Goal: Communication & Community: Answer question/provide support

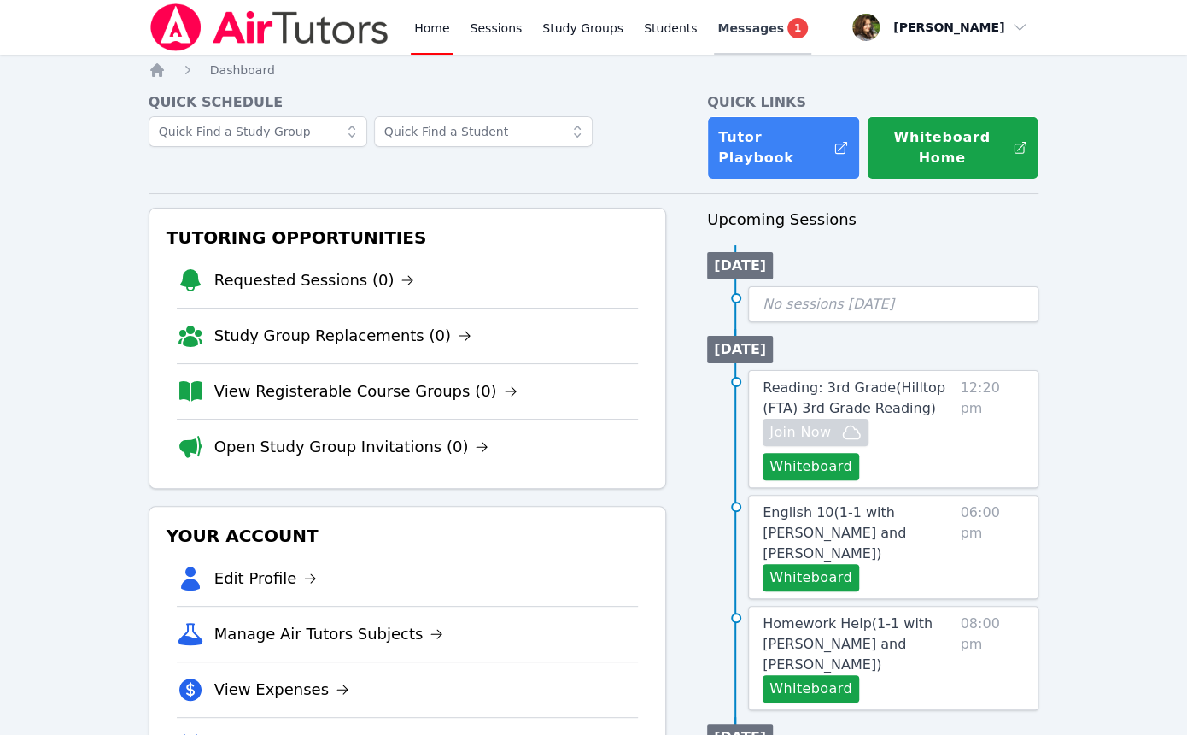
click at [717, 34] on span "Messages" at bounding box center [750, 28] width 66 height 17
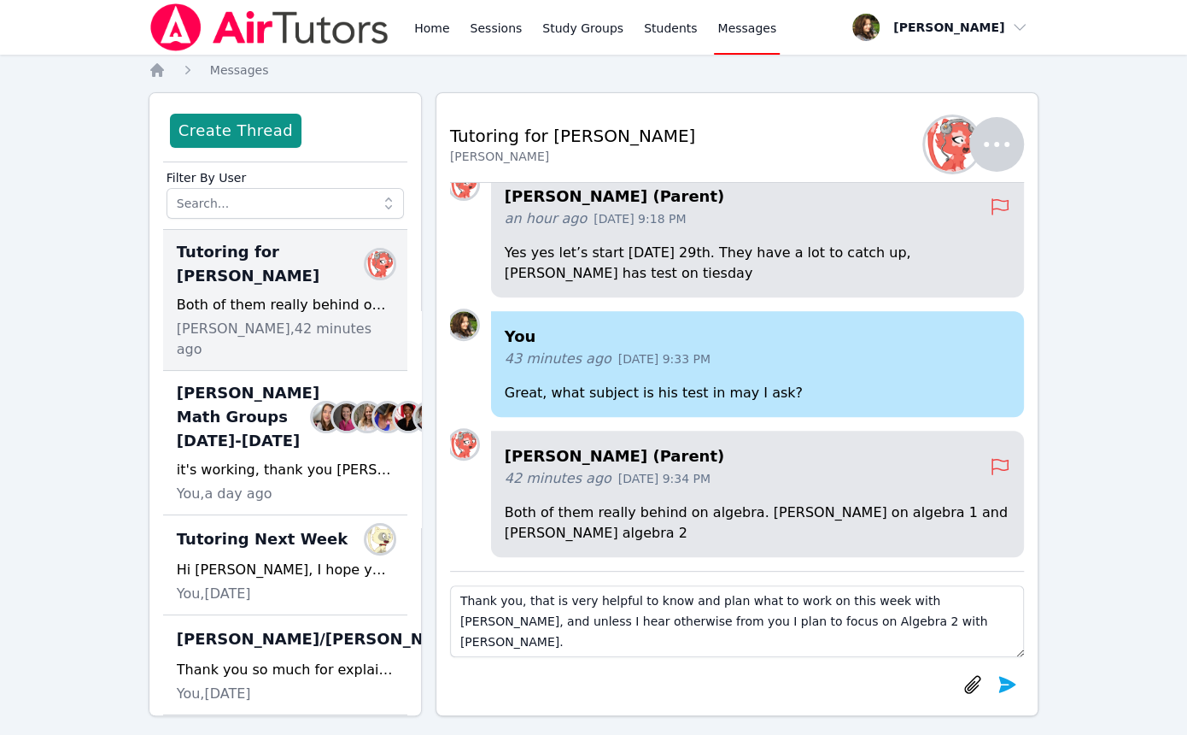
click at [512, 604] on textarea "Thank you, that is very helpful to know and plan what to work on this week with…" at bounding box center [737, 621] width 575 height 72
click at [916, 597] on textarea "Thank you, that is very helpful to know and plan what to work on this week with…" at bounding box center [737, 621] width 575 height 72
click at [857, 624] on textarea "Thank you, that is very helpful to know and plan what to work on this week with…" at bounding box center [737, 621] width 575 height 72
click at [854, 624] on textarea "Thank you, that is very helpful to know and plan what to work on this week with…" at bounding box center [737, 621] width 575 height 72
type textarea "Thank you, that is very helpful to know and plan what to work on this week with…"
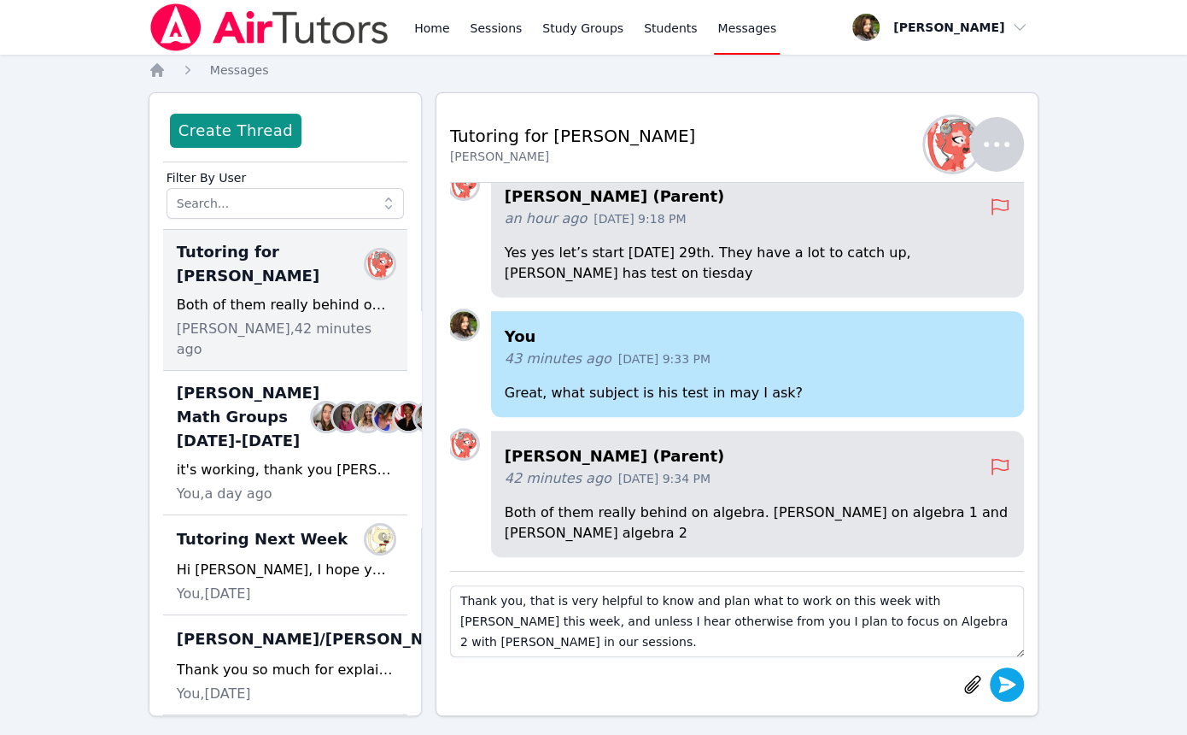
click at [1016, 686] on icon "submit" at bounding box center [1007, 684] width 20 height 20
